Goal: Browse casually: Explore the website without a specific task or goal

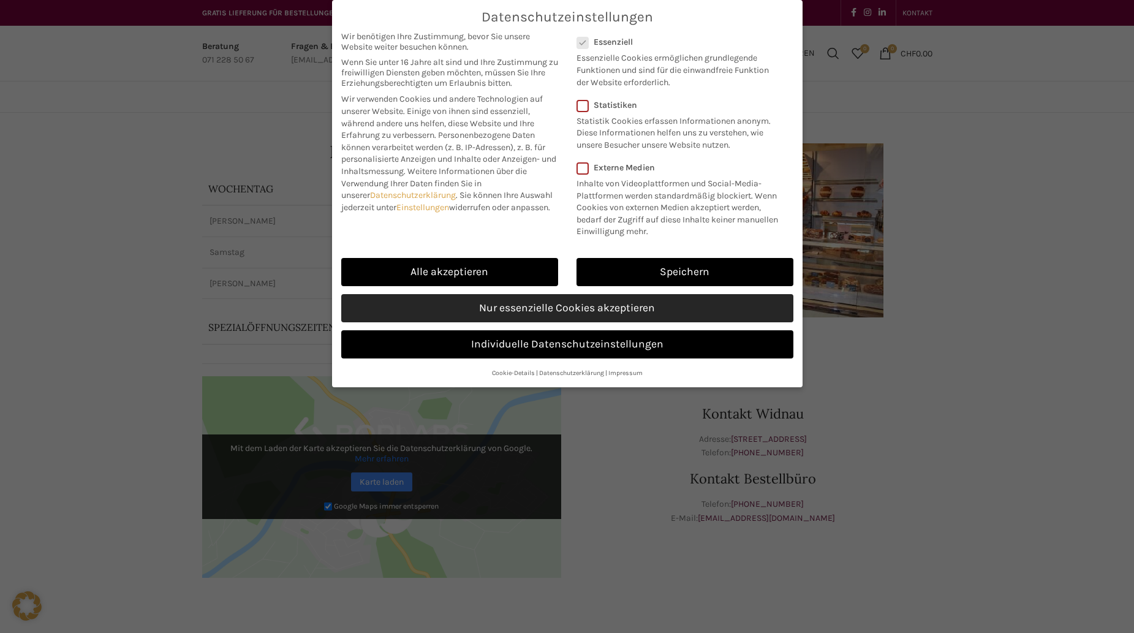
click at [602, 305] on link "Nur essenzielle Cookies akzeptieren" at bounding box center [567, 308] width 452 height 28
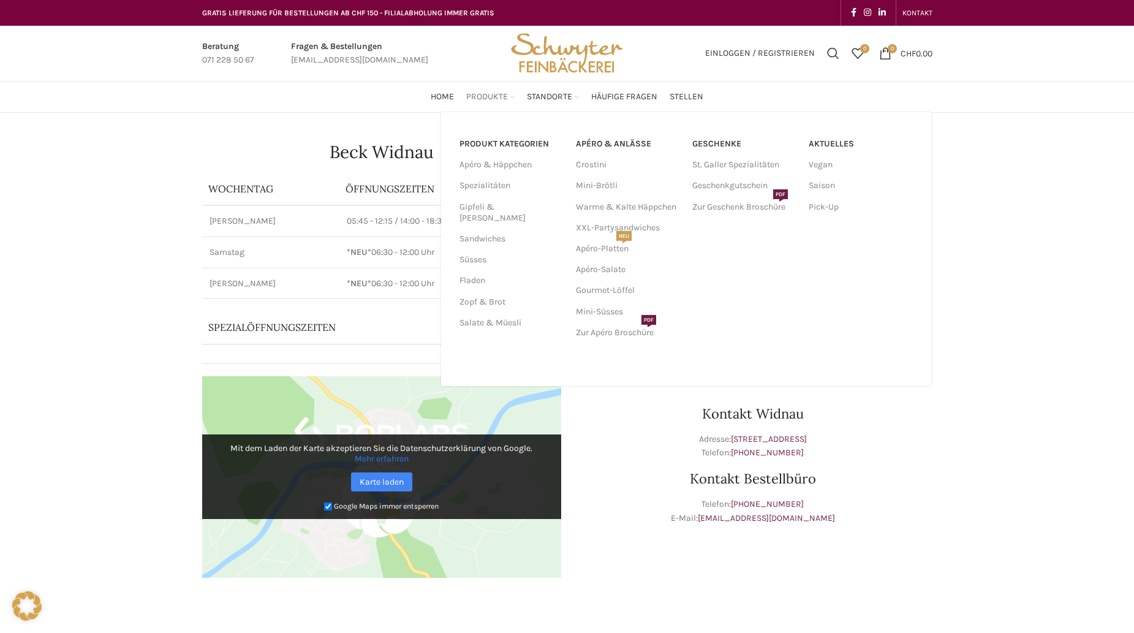
click at [485, 96] on span "Produkte" at bounding box center [487, 97] width 42 height 12
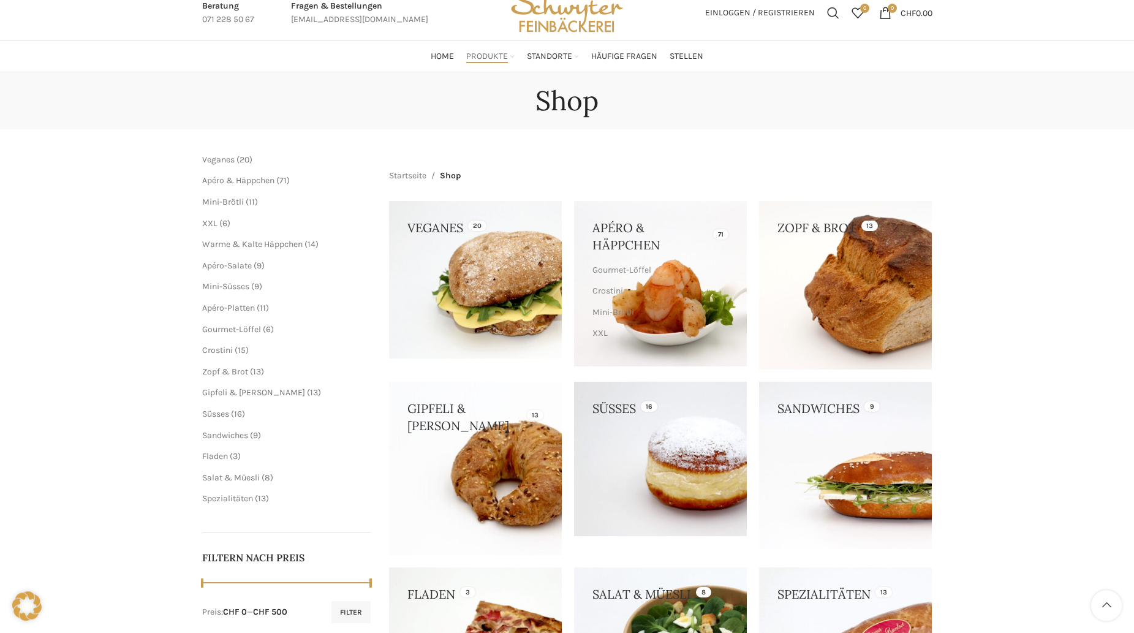
scroll to position [63, 0]
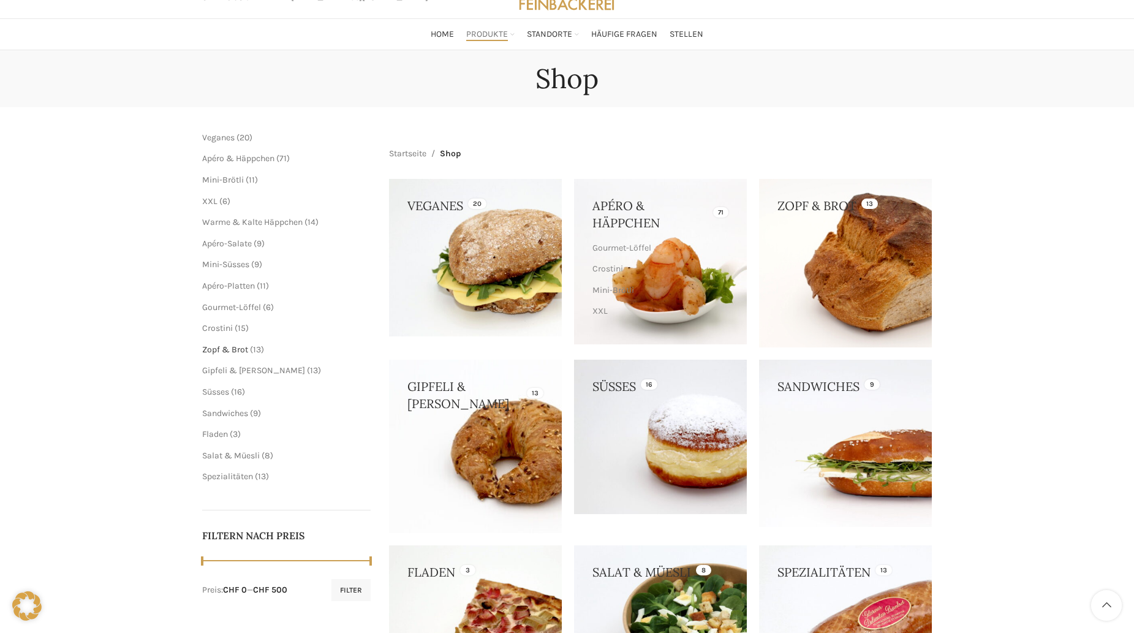
click at [216, 352] on span "Zopf & Brot" at bounding box center [225, 349] width 46 height 10
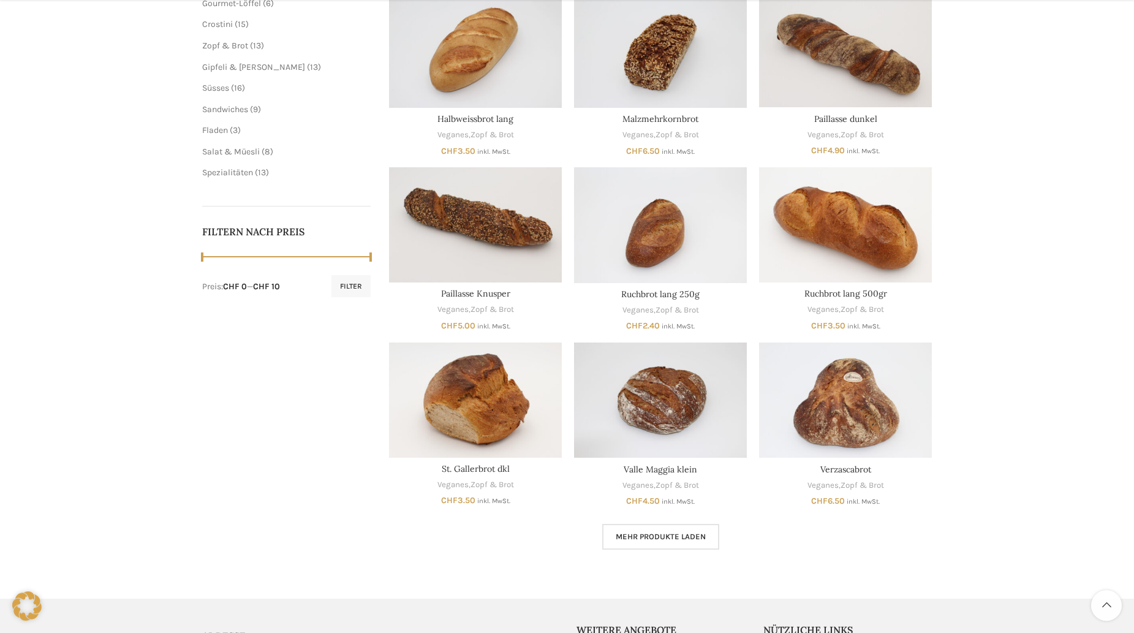
scroll to position [438, 0]
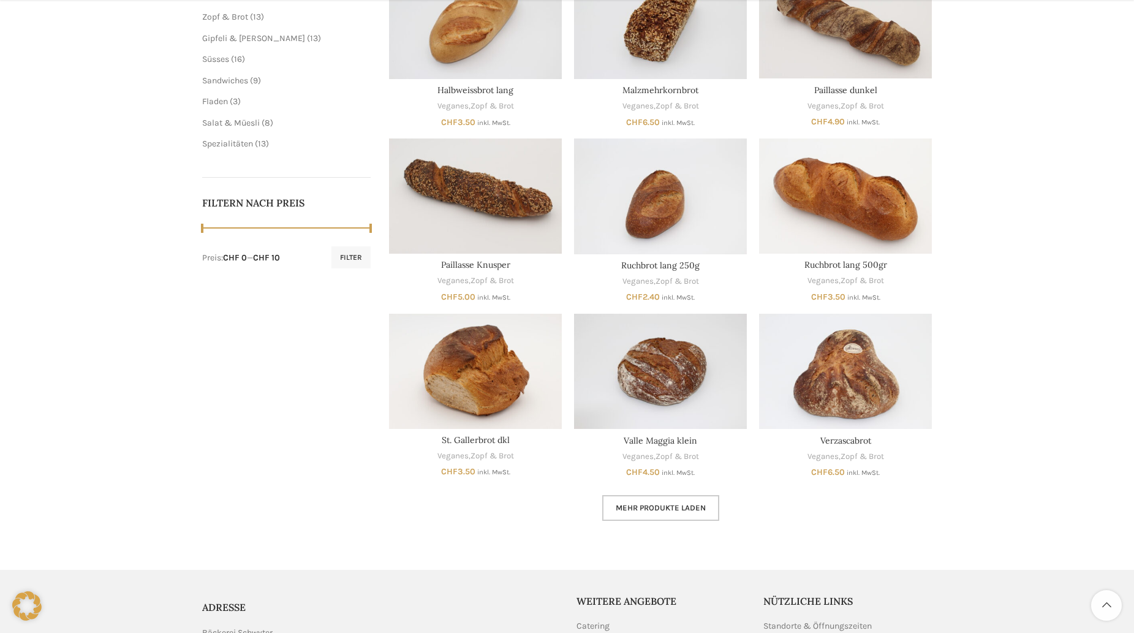
click at [675, 503] on span "Mehr Produkte laden" at bounding box center [661, 508] width 90 height 10
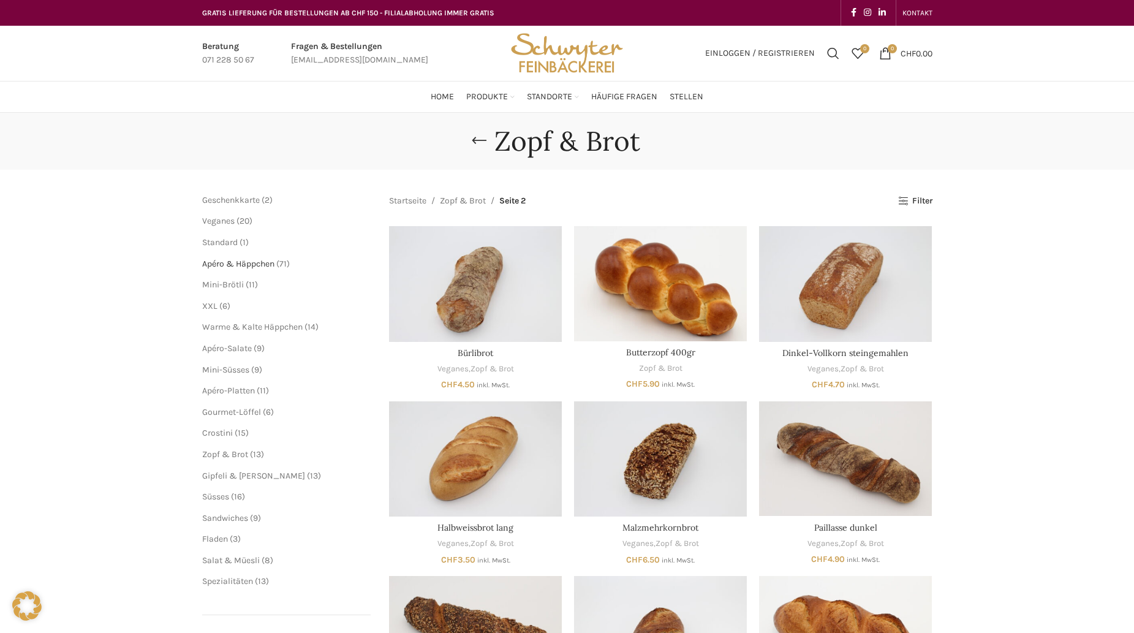
click at [233, 263] on span "Apéro & Häppchen" at bounding box center [238, 264] width 72 height 10
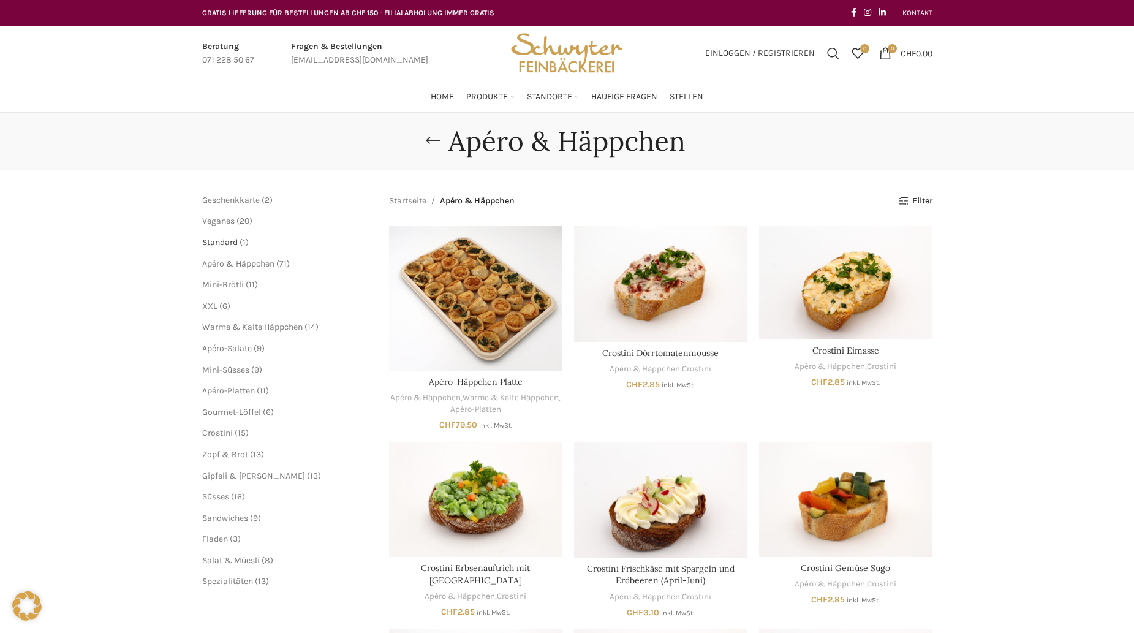
click at [220, 244] on span "Standard" at bounding box center [220, 242] width 36 height 10
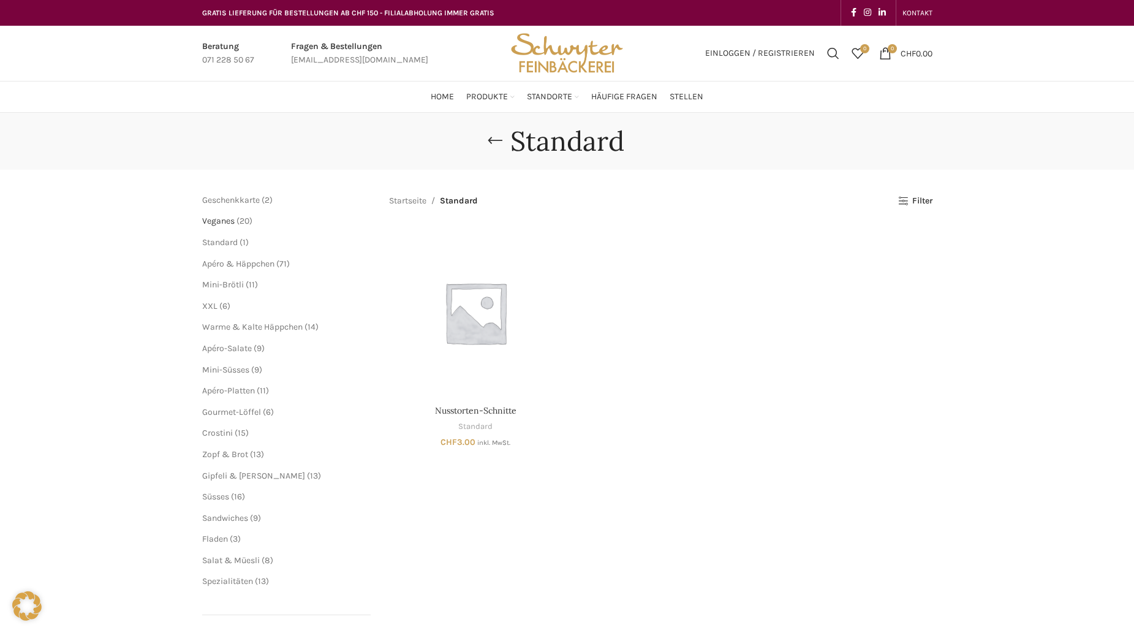
click at [224, 222] on span "Veganes" at bounding box center [218, 221] width 32 height 10
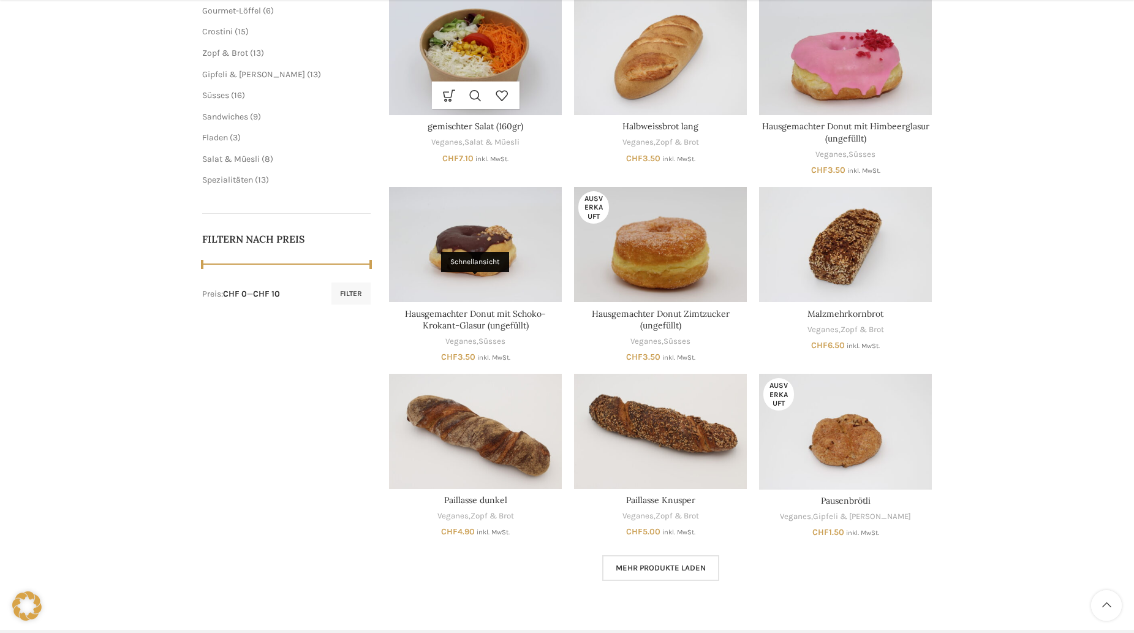
scroll to position [438, 0]
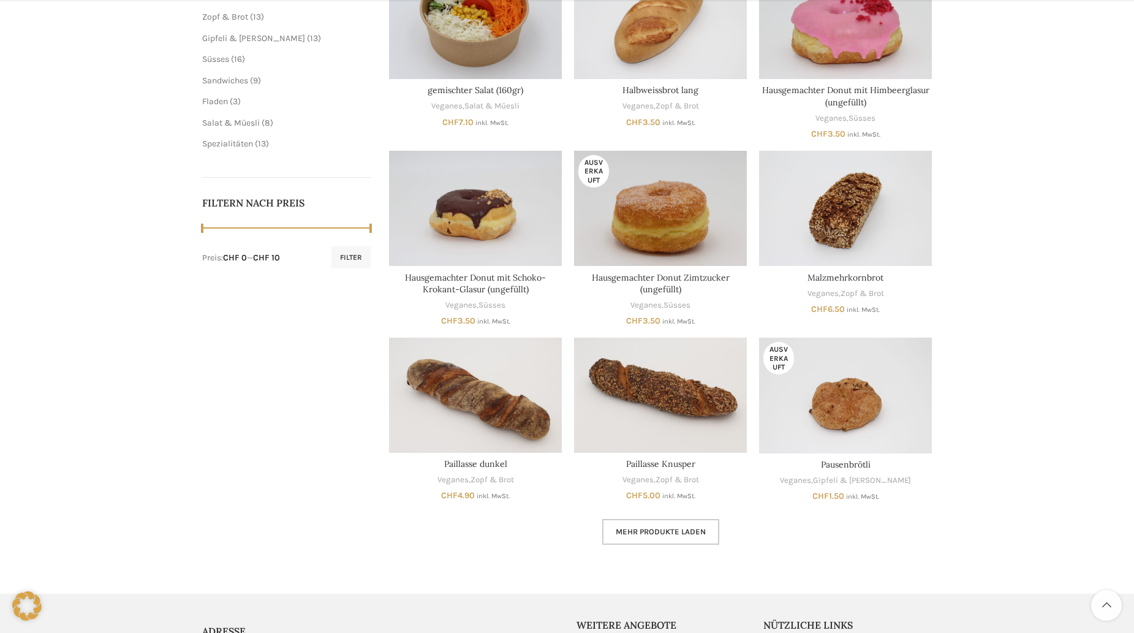
click at [657, 535] on span "Mehr Produkte laden" at bounding box center [661, 532] width 90 height 10
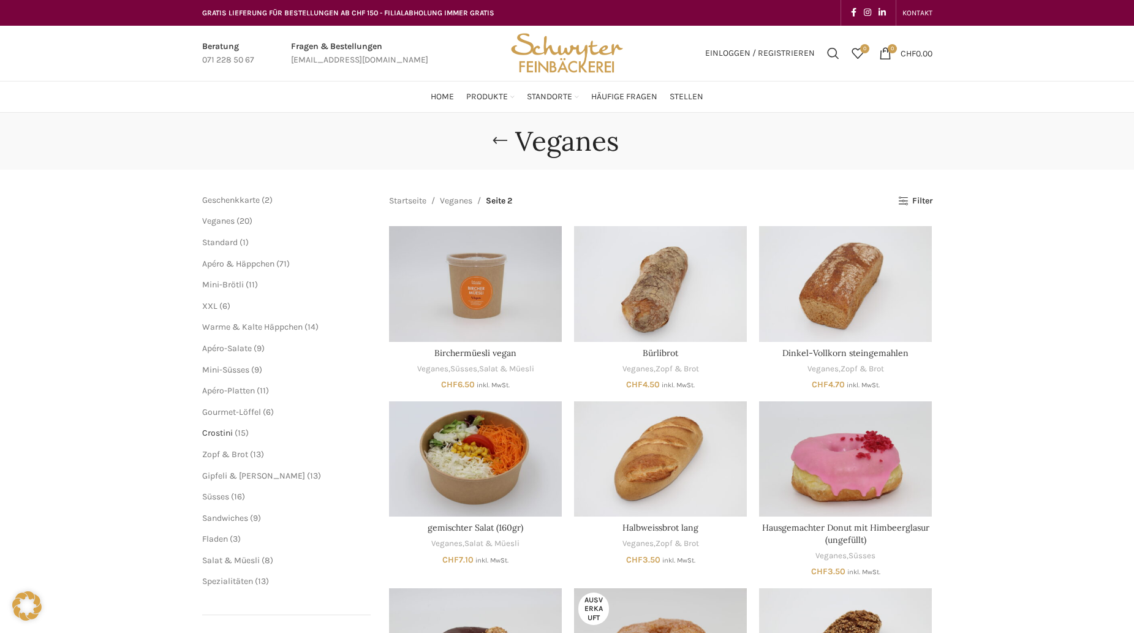
click at [230, 431] on span "Crostini" at bounding box center [217, 433] width 31 height 10
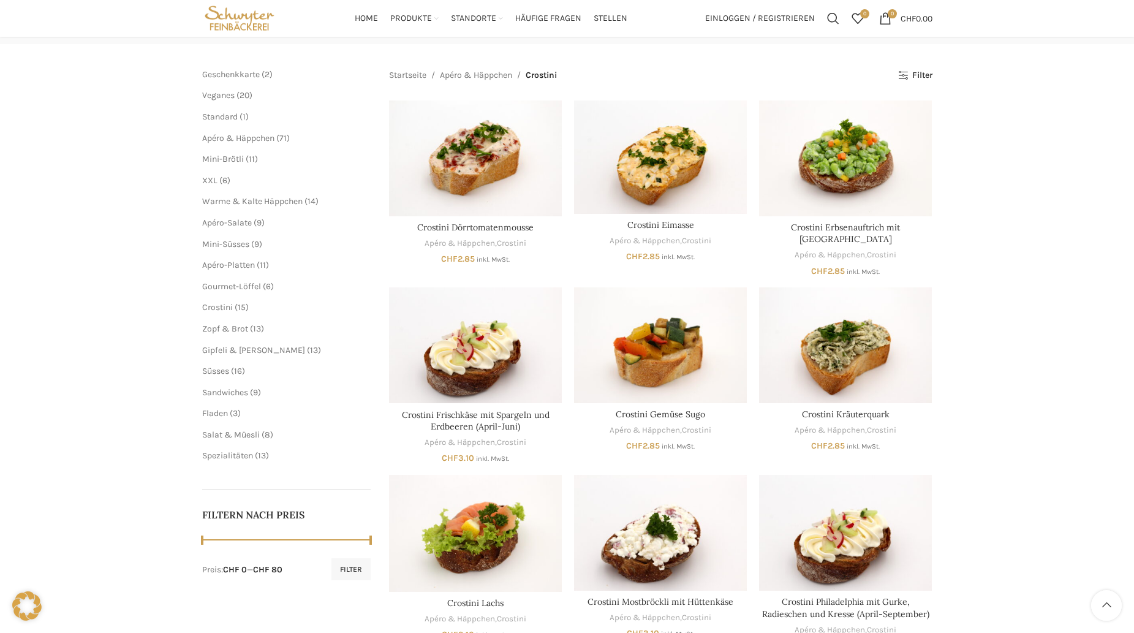
scroll to position [125, 0]
click at [231, 456] on span "Spezialitäten" at bounding box center [227, 456] width 51 height 10
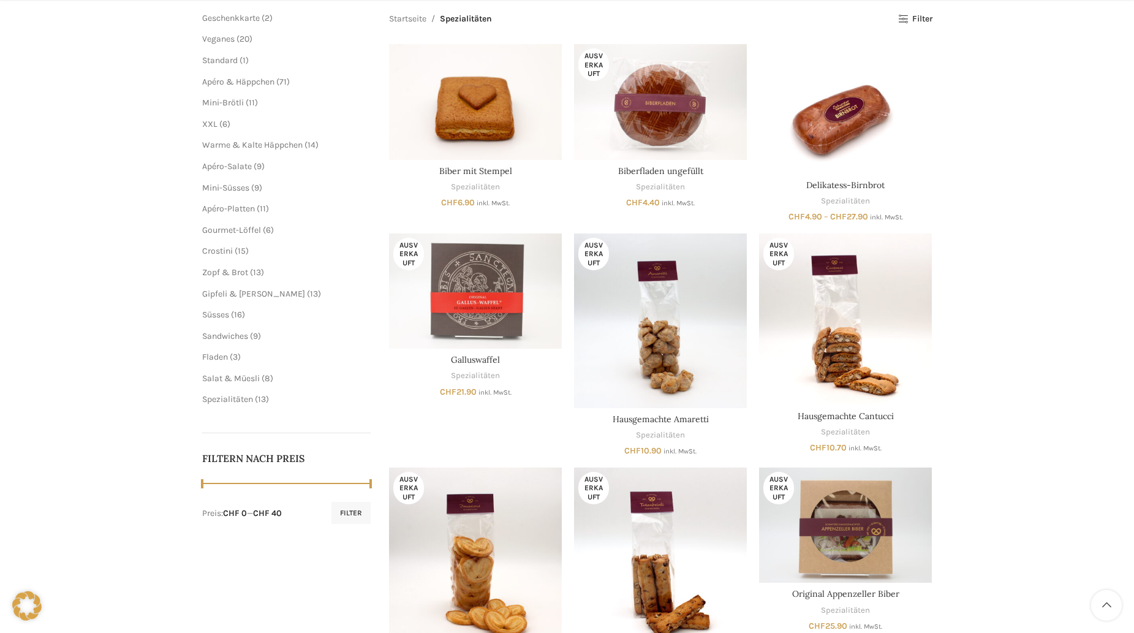
scroll to position [188, 0]
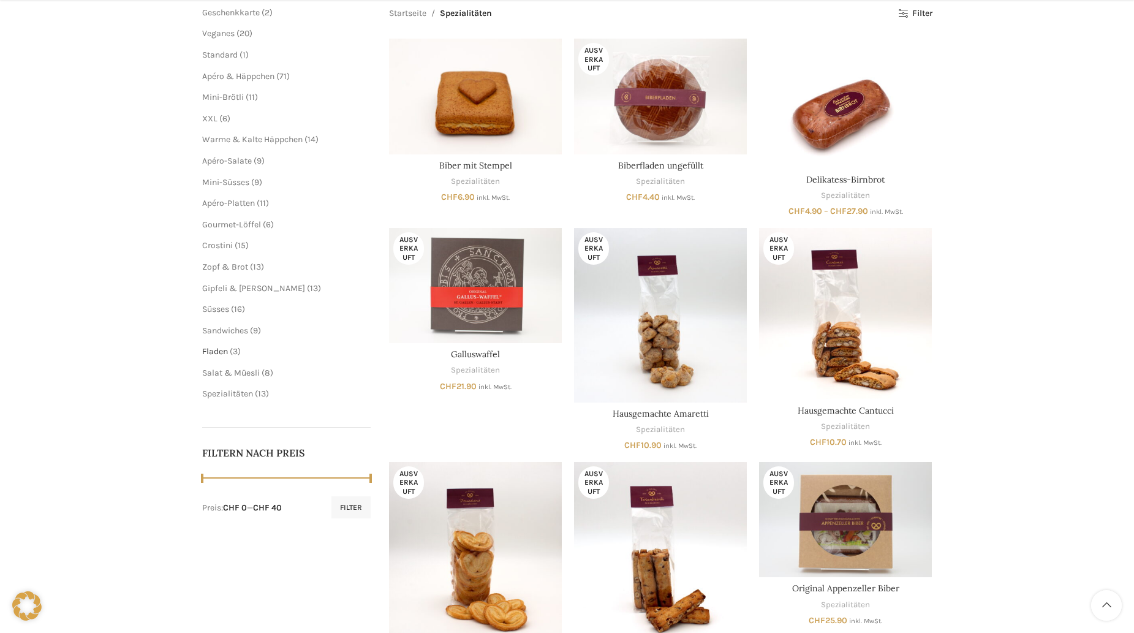
click at [220, 352] on span "Fladen" at bounding box center [215, 351] width 26 height 10
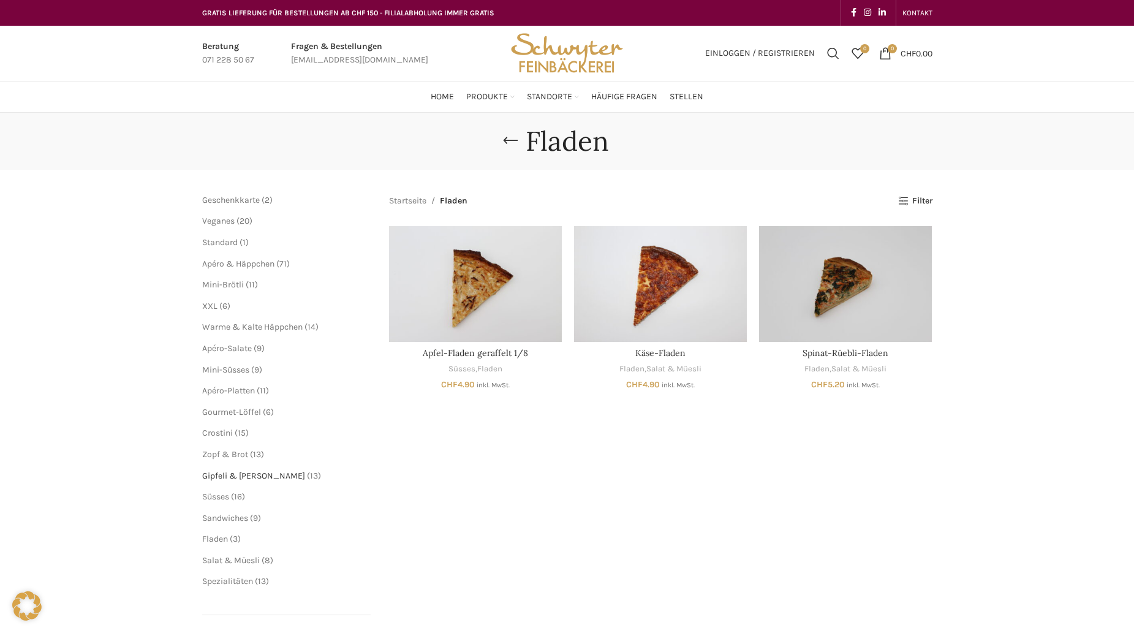
click at [246, 479] on span "Gipfeli & [PERSON_NAME]" at bounding box center [253, 476] width 103 height 10
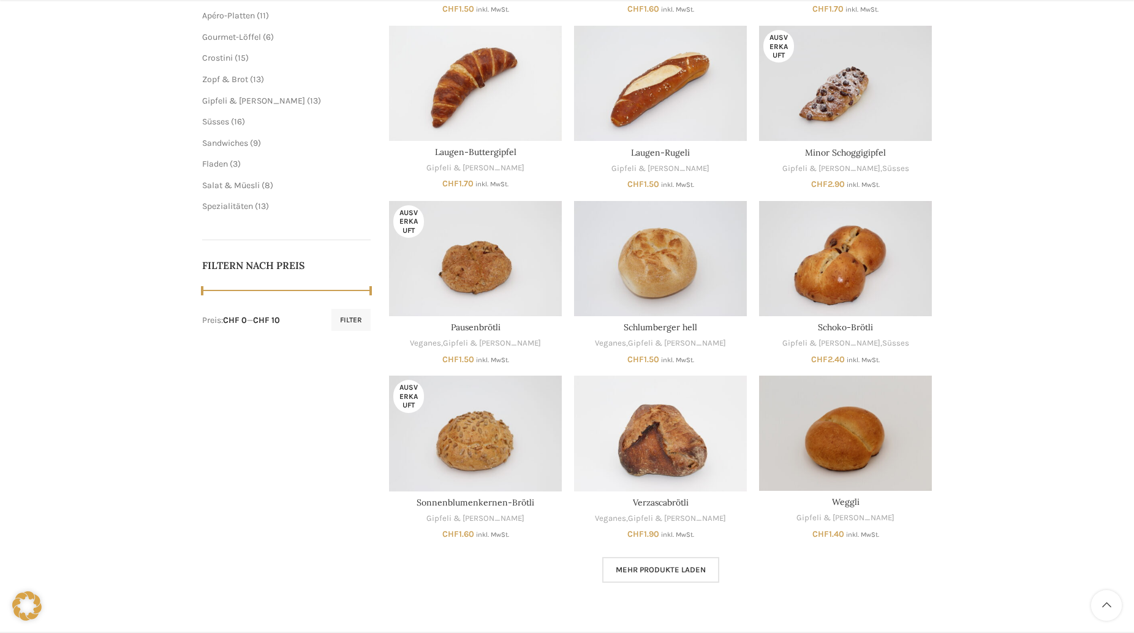
scroll to position [438, 0]
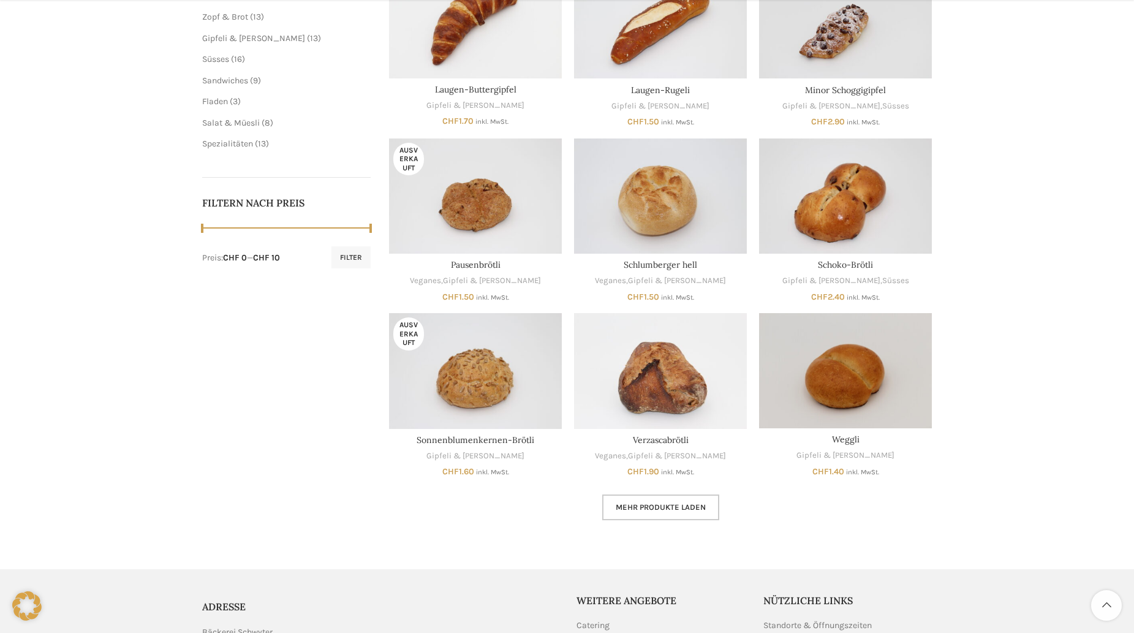
click at [669, 506] on span "Mehr Produkte laden" at bounding box center [661, 507] width 90 height 10
